Goal: Navigation & Orientation: Find specific page/section

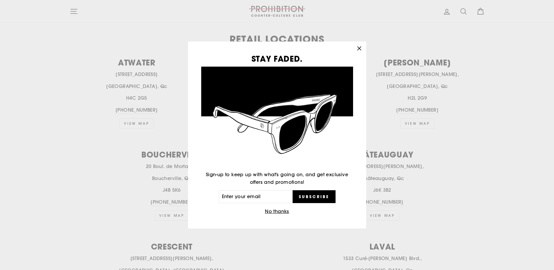
scroll to position [292, 0]
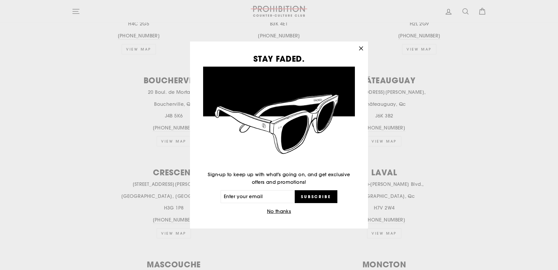
click at [361, 49] on icon "button" at bounding box center [362, 48] width 4 height 4
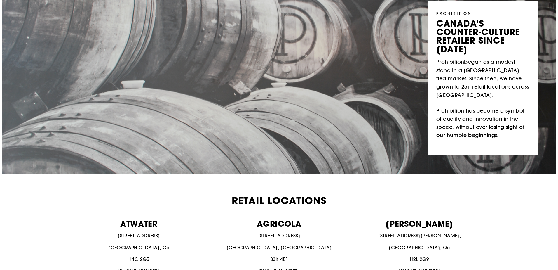
scroll to position [0, 0]
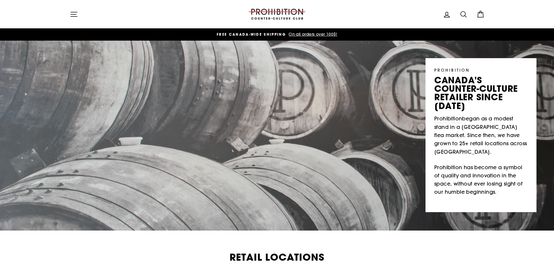
click at [74, 16] on icon "button" at bounding box center [74, 14] width 8 height 8
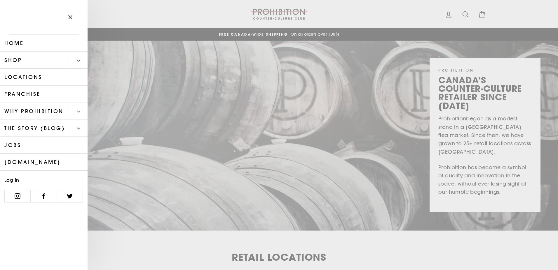
click at [82, 62] on button "Primary" at bounding box center [79, 60] width 18 height 10
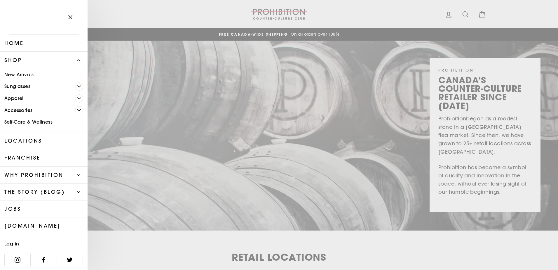
click at [26, 109] on link "Accessories" at bounding box center [37, 110] width 75 height 12
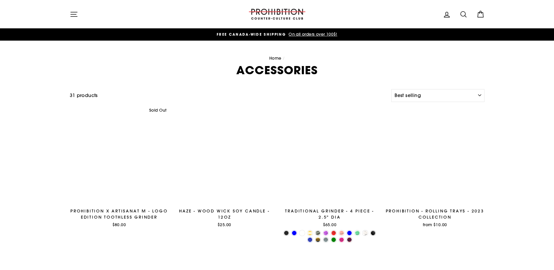
select select "best-selling"
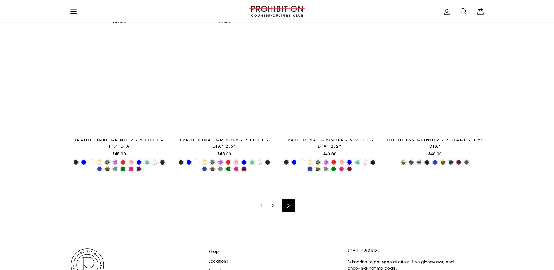
scroll to position [935, 0]
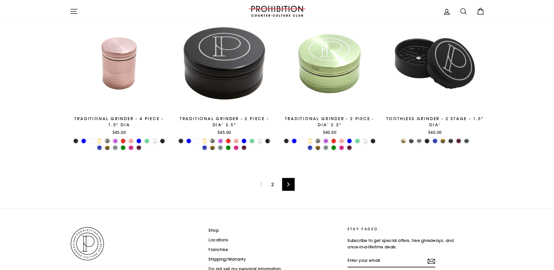
click at [271, 184] on link "2" at bounding box center [273, 184] width 10 height 9
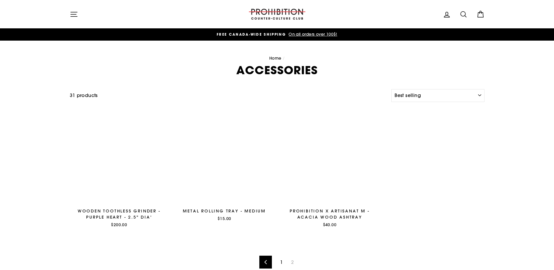
select select "best-selling"
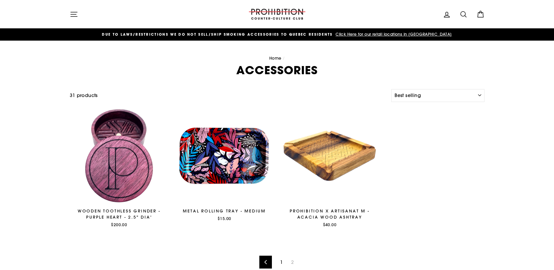
click at [73, 17] on icon "button" at bounding box center [74, 14] width 8 height 8
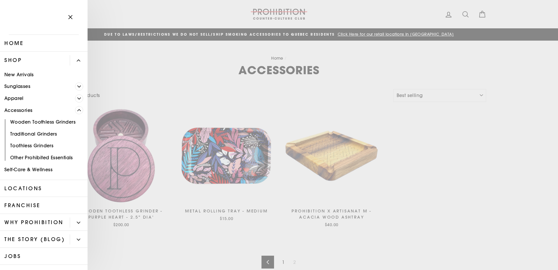
click at [77, 98] on icon "Primary" at bounding box center [79, 99] width 4 height 4
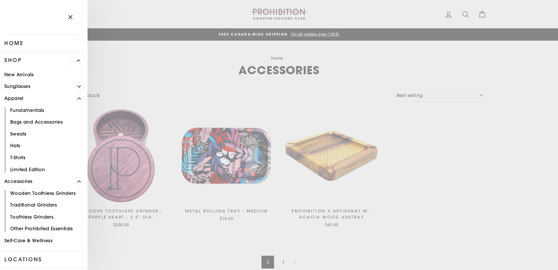
click at [41, 112] on link "Fundamentals" at bounding box center [44, 110] width 88 height 12
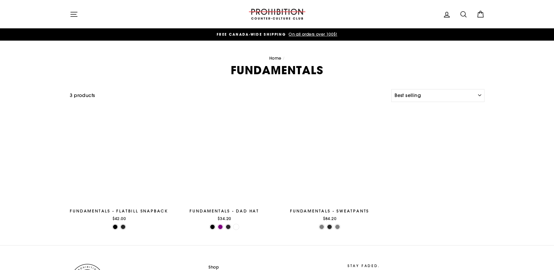
select select "best-selling"
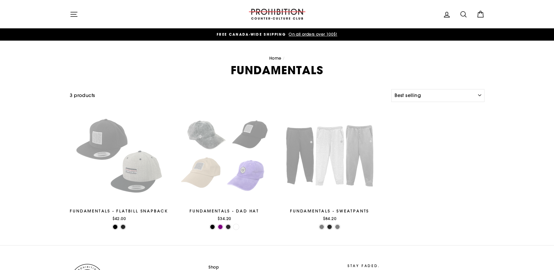
click at [71, 14] on icon "button" at bounding box center [74, 14] width 6 height 4
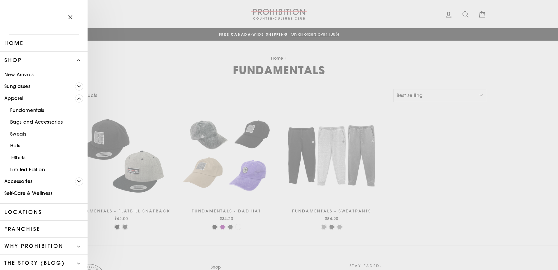
click at [47, 77] on link "New Arrivals" at bounding box center [44, 75] width 88 height 12
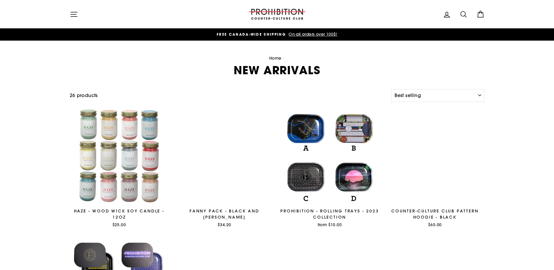
select select "best-selling"
